Goal: Task Accomplishment & Management: Manage account settings

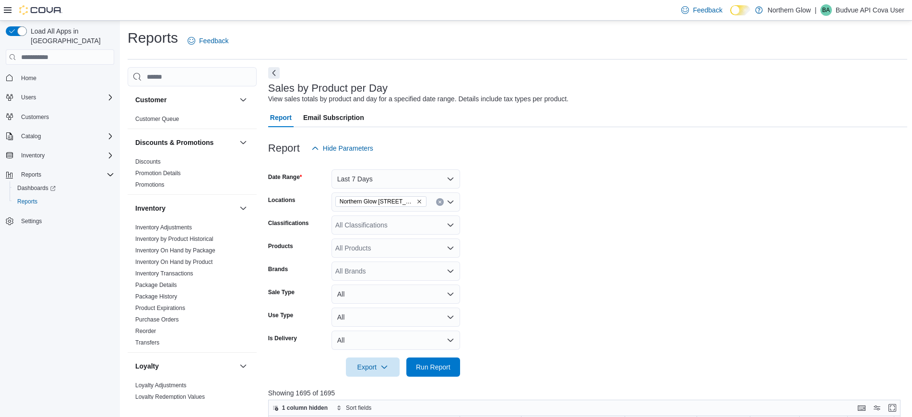
scroll to position [108, 0]
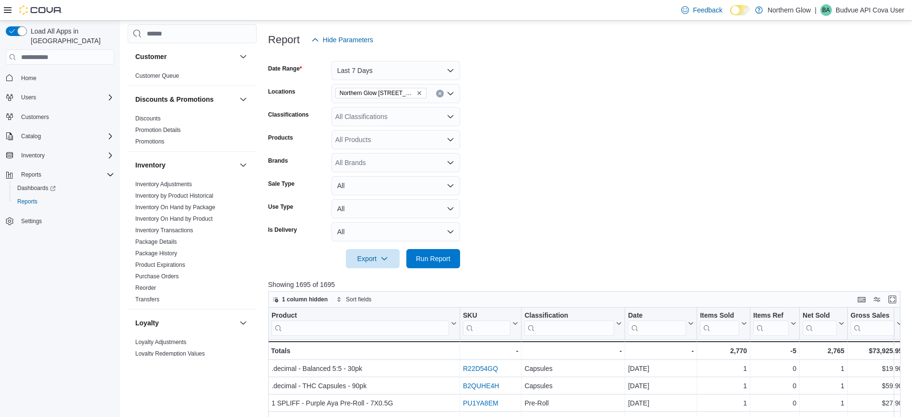
click at [831, 6] on div "BA" at bounding box center [826, 10] width 12 height 12
click at [844, 94] on span "Sign Out" at bounding box center [843, 93] width 26 height 10
